Goal: Information Seeking & Learning: Learn about a topic

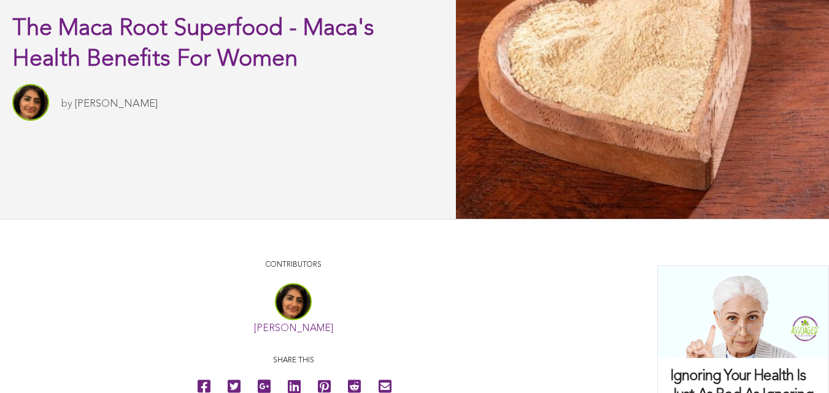
scroll to position [462, 0]
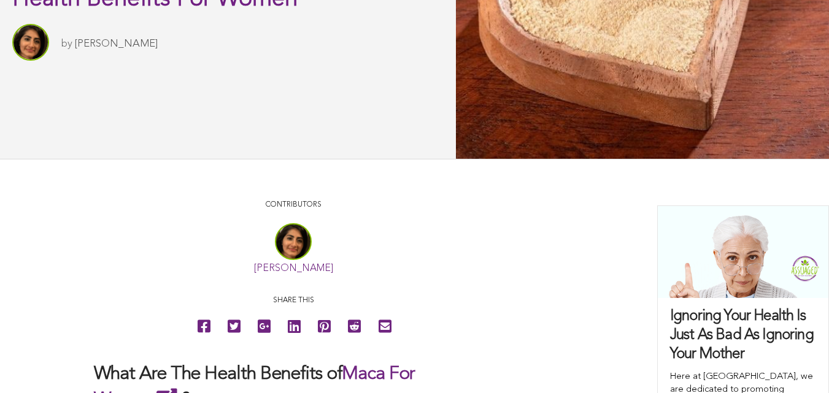
click at [118, 49] on link "[PERSON_NAME]" at bounding box center [116, 44] width 83 height 10
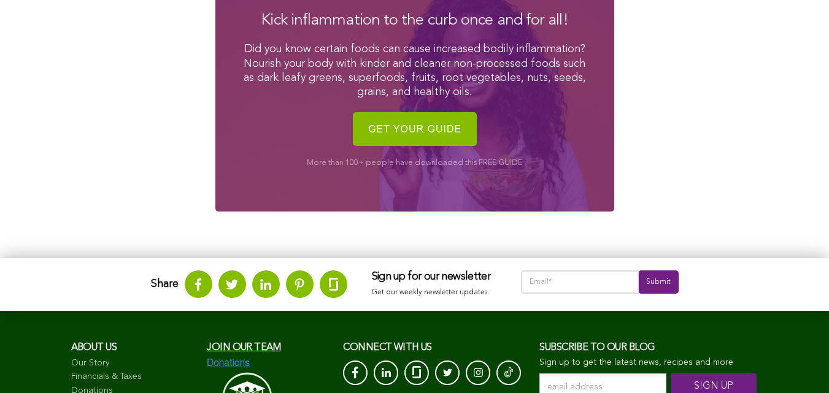
scroll to position [1273, 0]
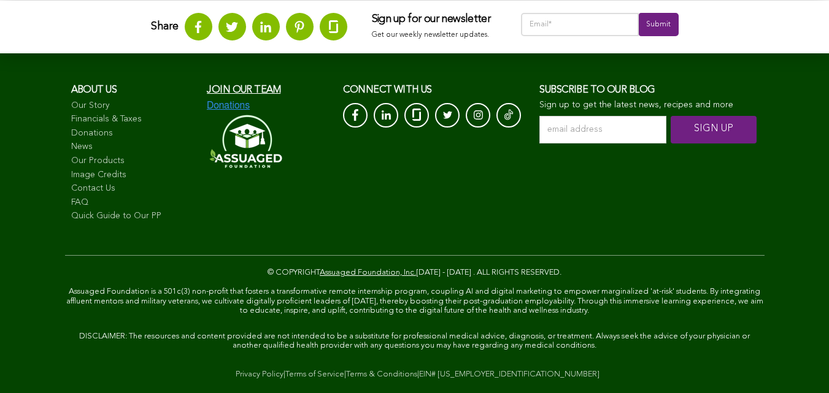
click at [71, 203] on link "FAQ" at bounding box center [133, 203] width 124 height 12
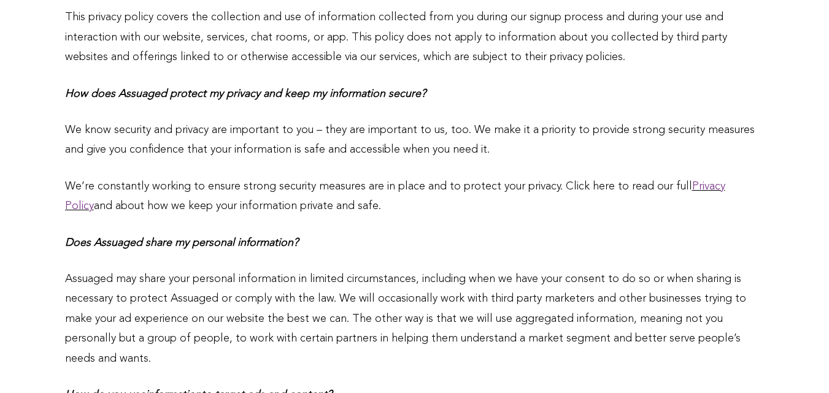
scroll to position [977, 0]
